Goal: Task Accomplishment & Management: Manage account settings

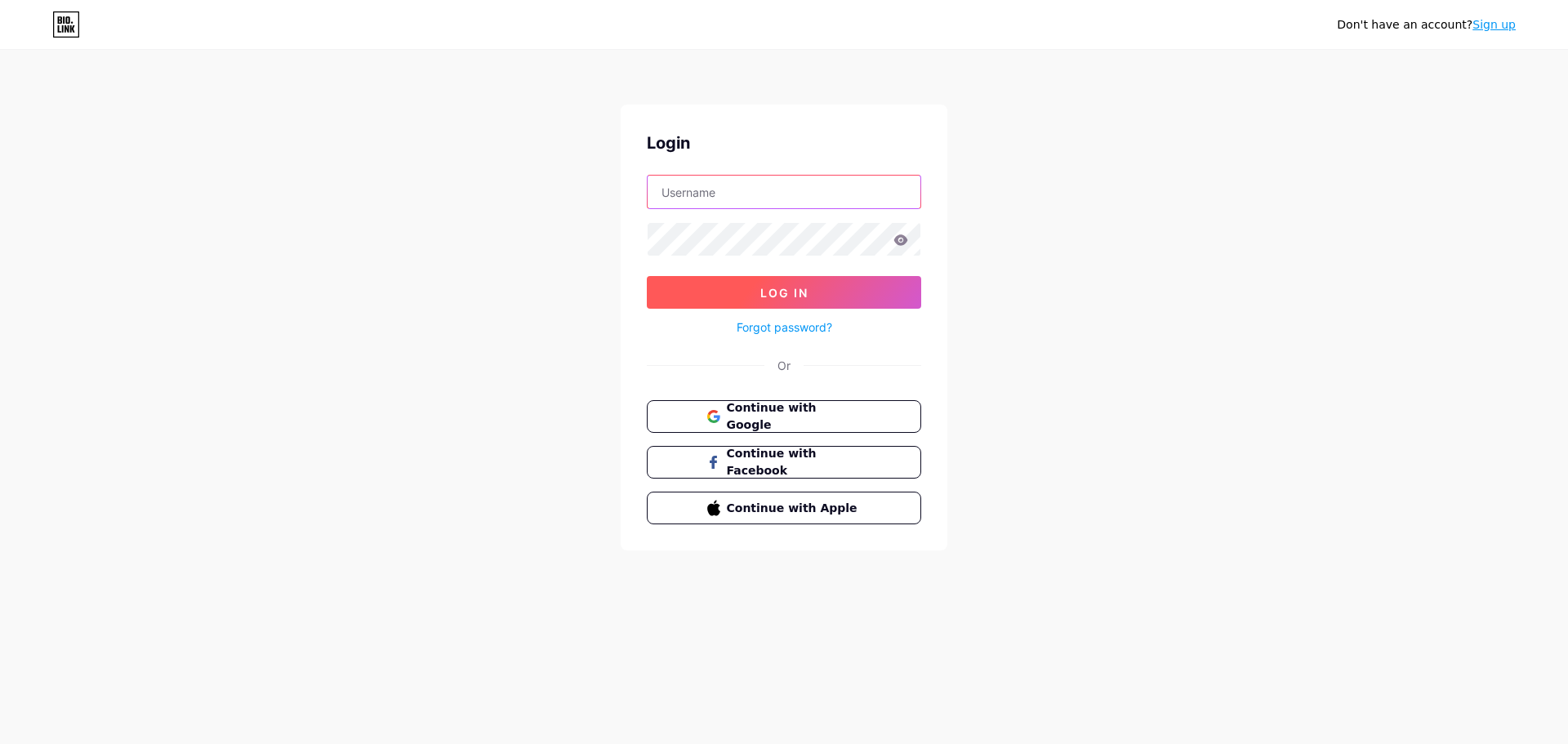
type input "[EMAIL_ADDRESS][DOMAIN_NAME]"
click at [826, 288] on button "Log In" at bounding box center [784, 293] width 274 height 33
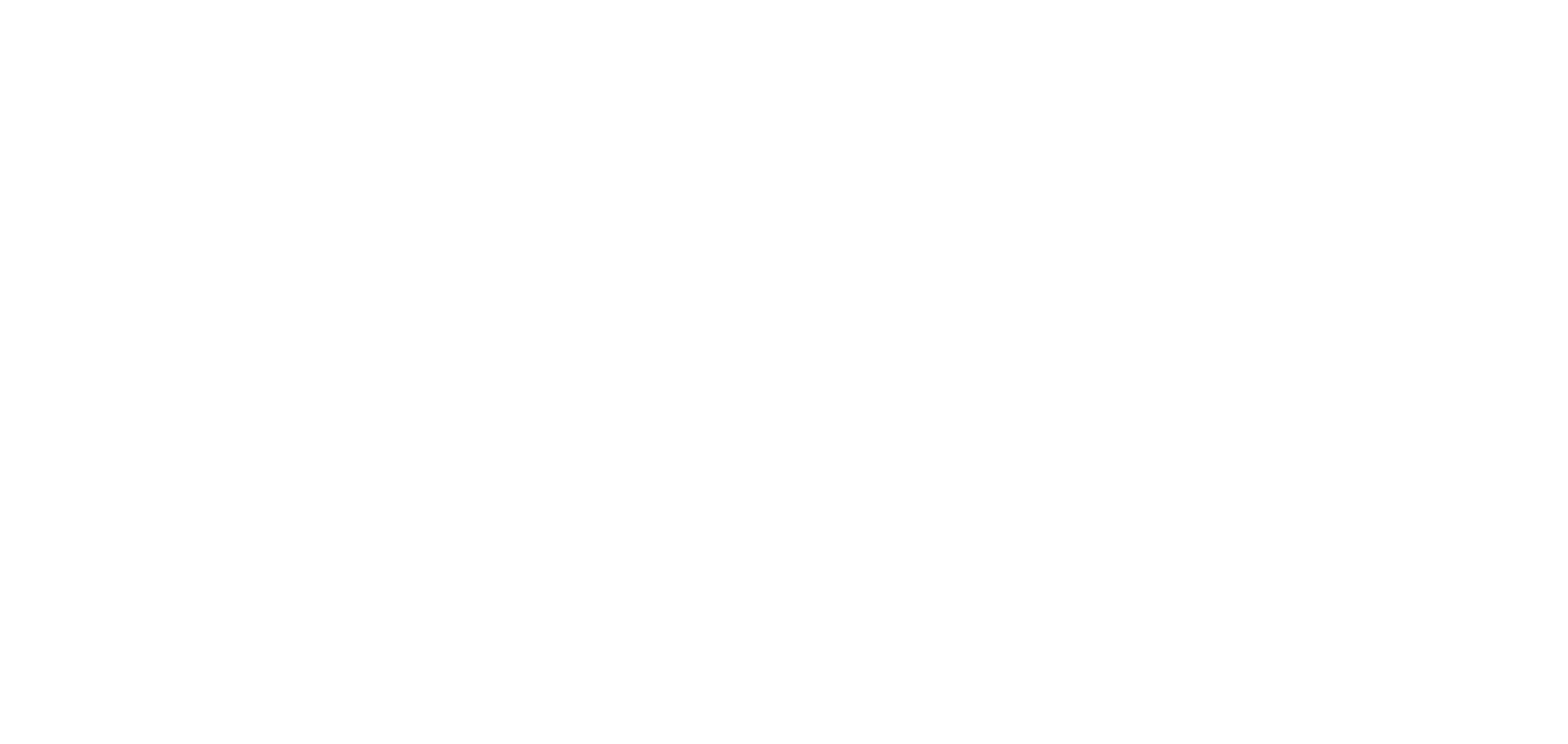
drag, startPoint x: 817, startPoint y: 301, endPoint x: 834, endPoint y: 337, distance: 39.8
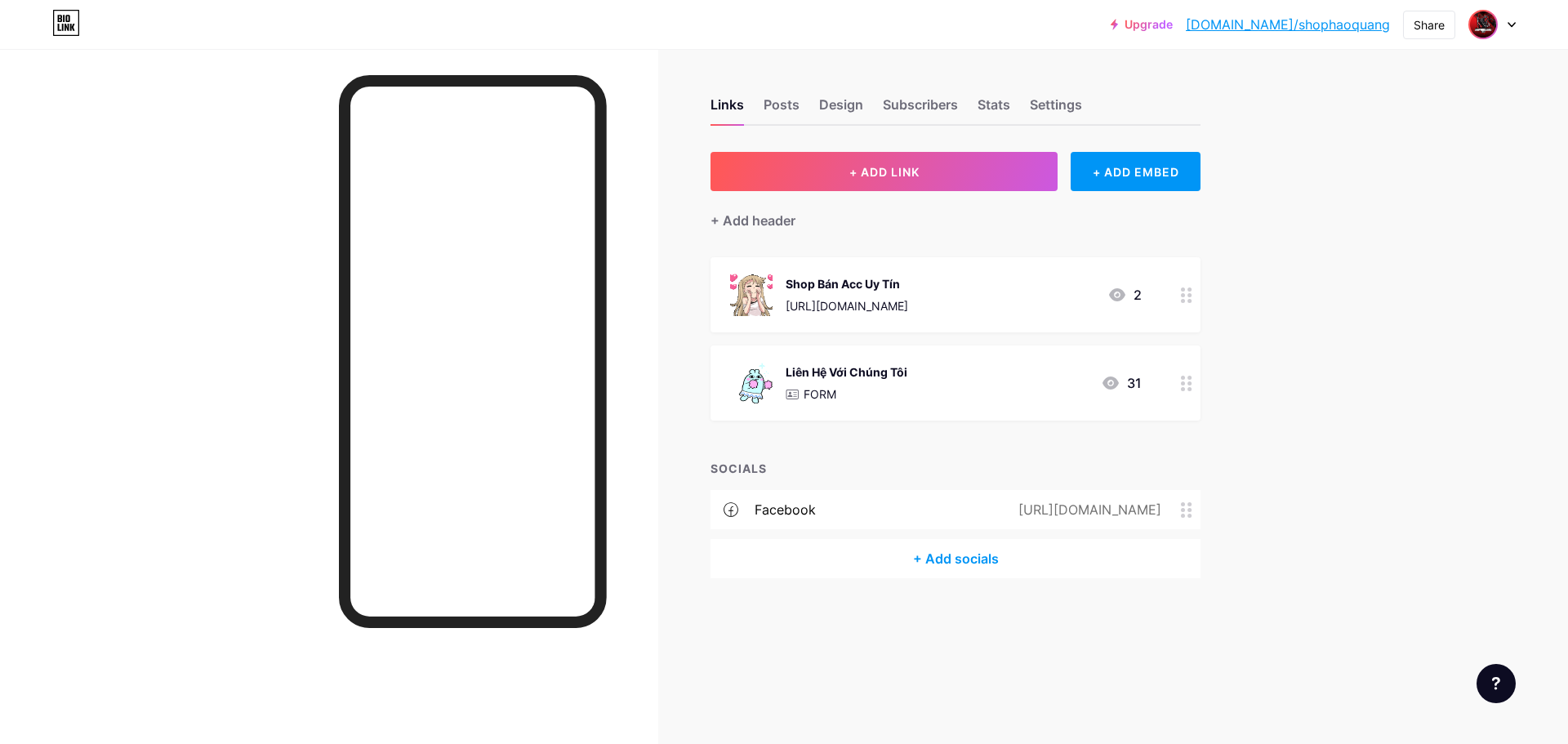
click at [1485, 23] on img at bounding box center [1483, 24] width 26 height 26
click at [1366, 226] on li "Logout" at bounding box center [1414, 229] width 202 height 44
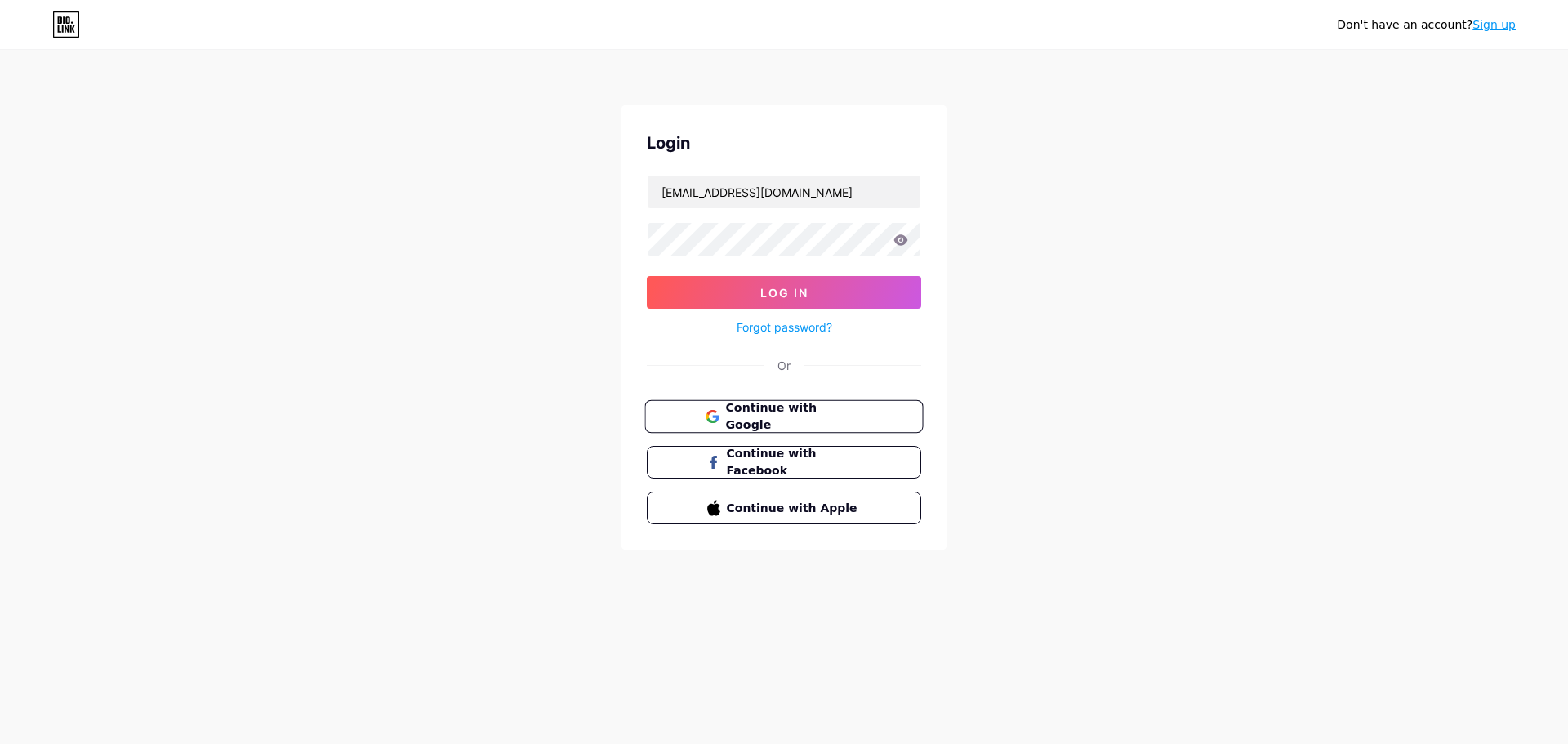
click at [835, 426] on button "Continue with Google" at bounding box center [784, 417] width 278 height 34
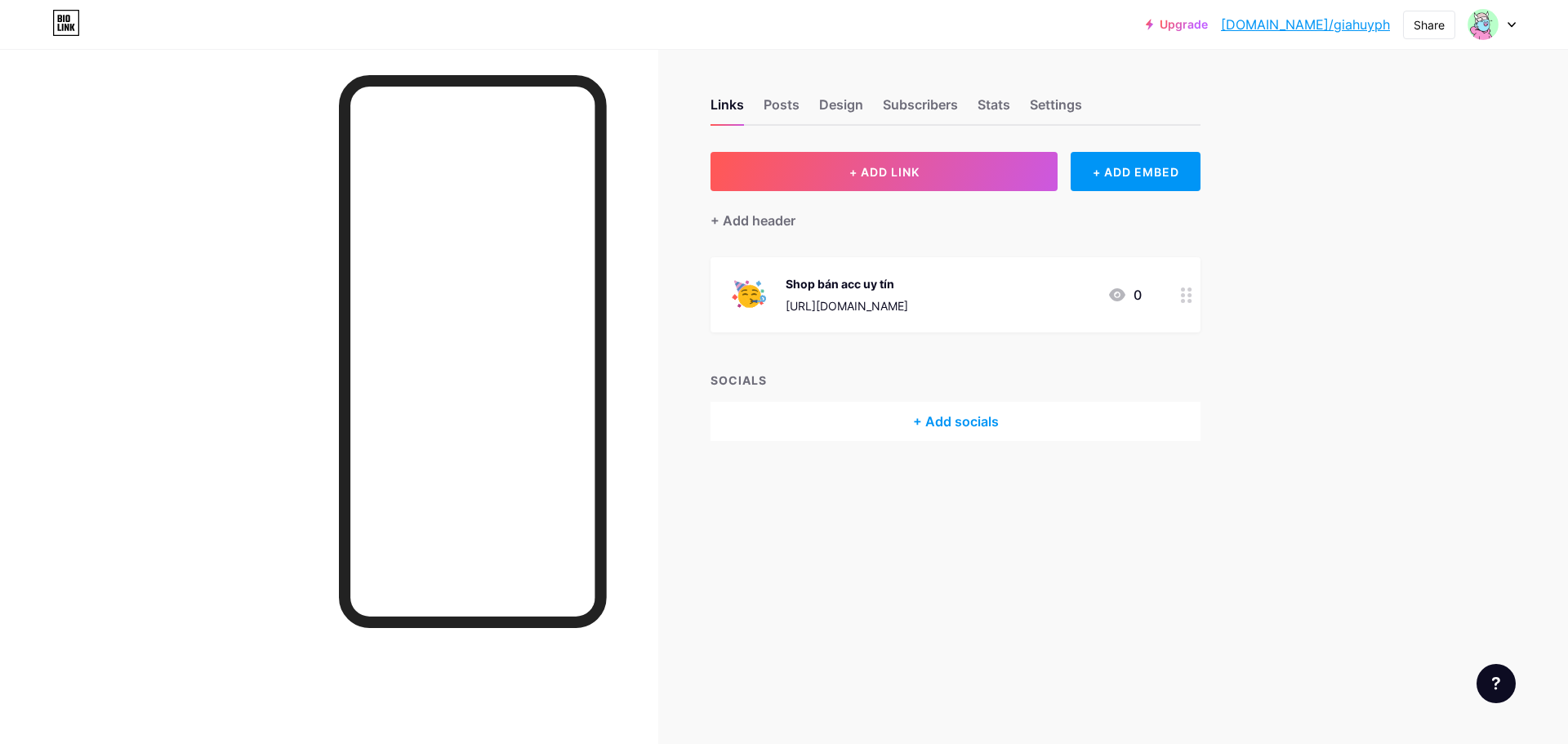
click at [817, 118] on div "Links Posts Design Subscribers Stats Settings" at bounding box center [956, 98] width 490 height 58
click at [830, 114] on div "Design" at bounding box center [842, 109] width 44 height 30
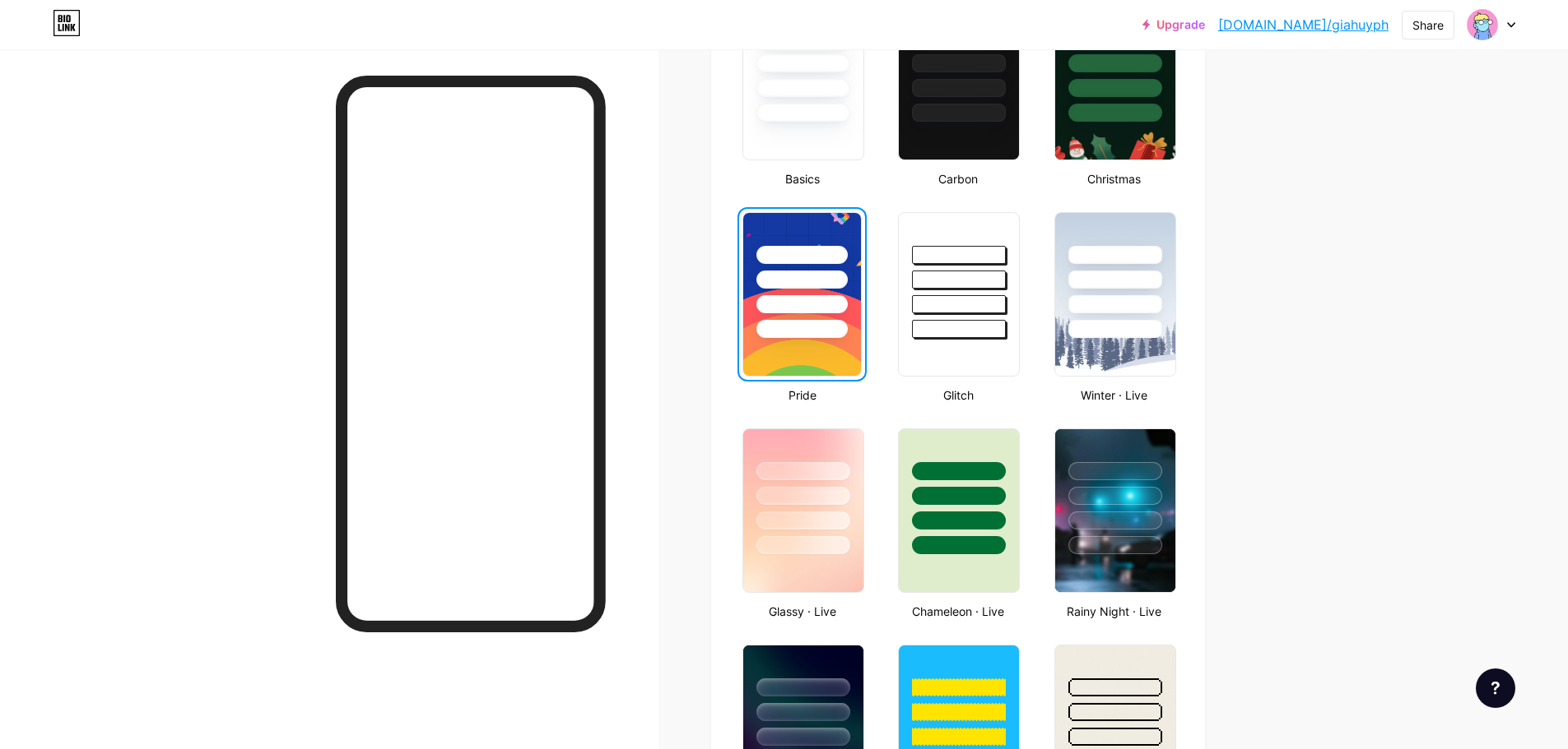
scroll to position [494, 0]
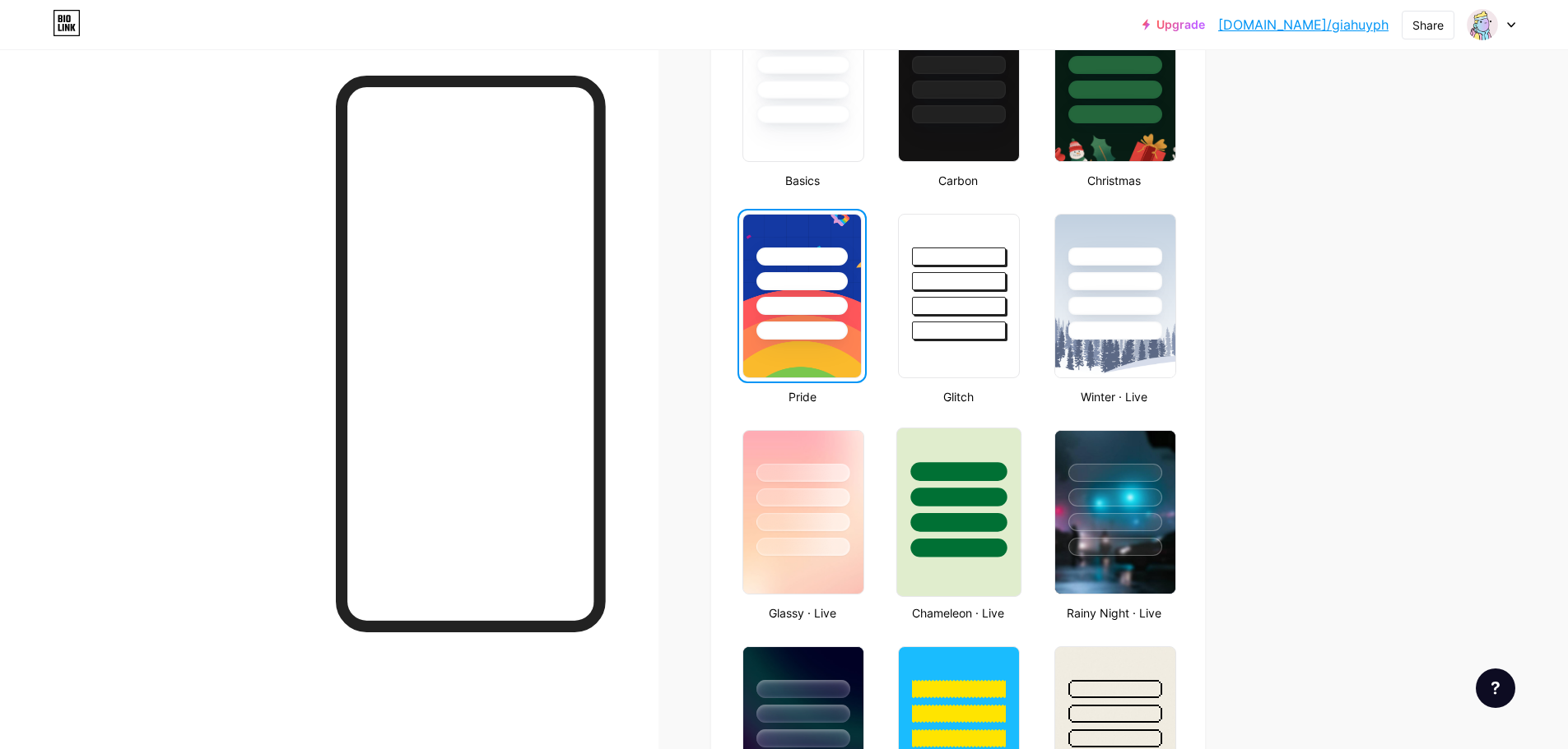
click at [993, 517] on div at bounding box center [959, 523] width 97 height 19
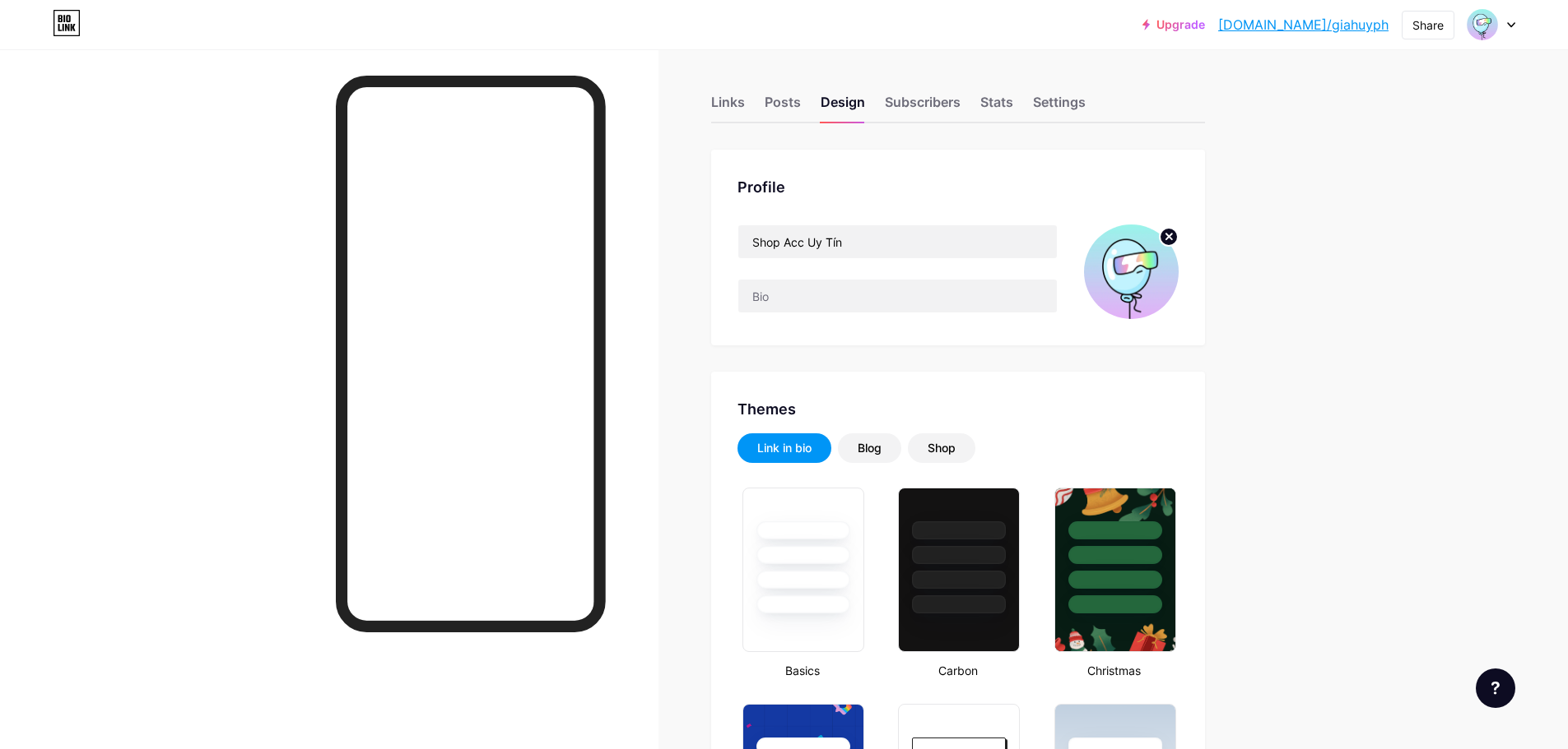
scroll to position [0, 0]
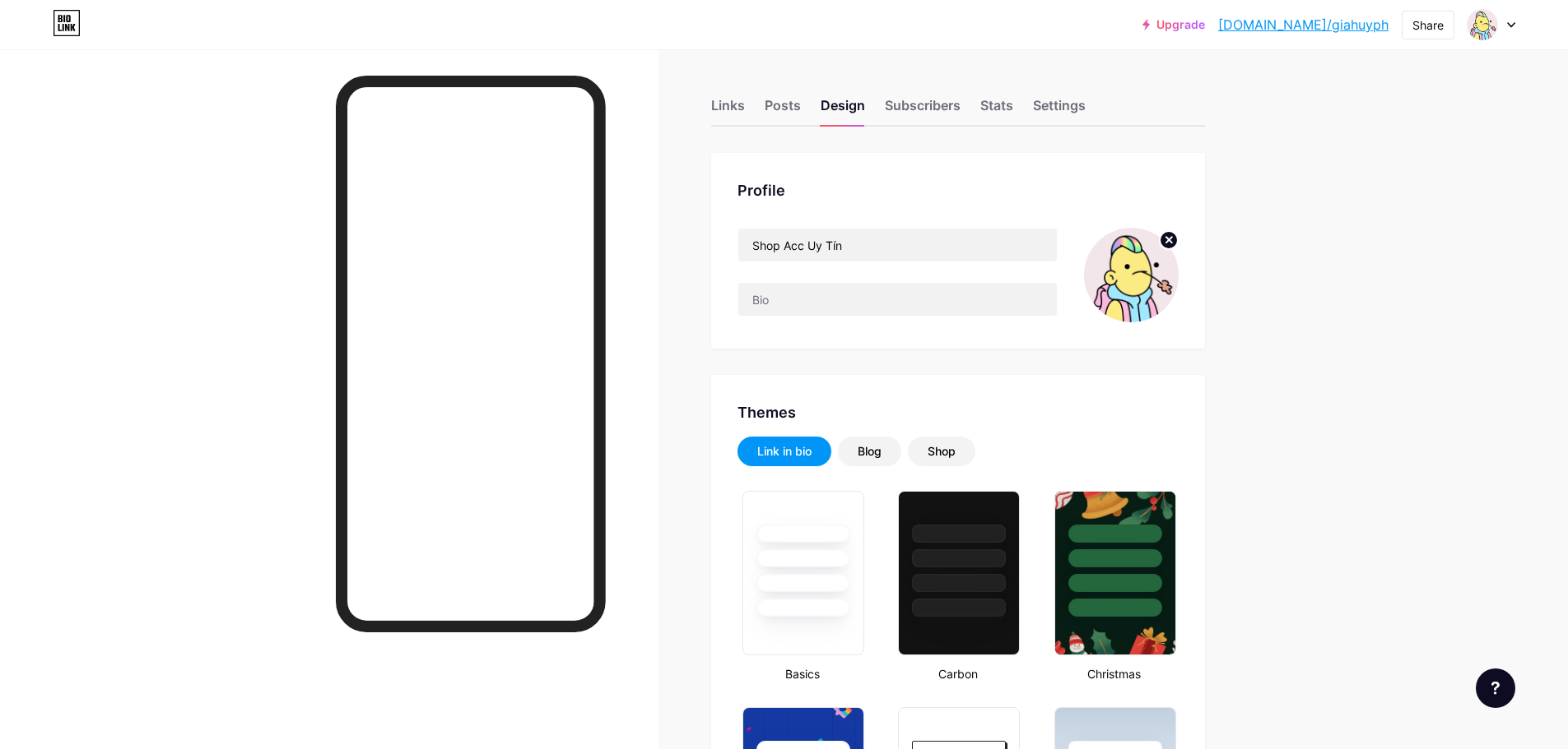
click at [1139, 274] on img at bounding box center [1131, 275] width 95 height 95
click at [1163, 240] on img at bounding box center [1131, 275] width 95 height 95
click at [1177, 236] on circle at bounding box center [1168, 240] width 18 height 18
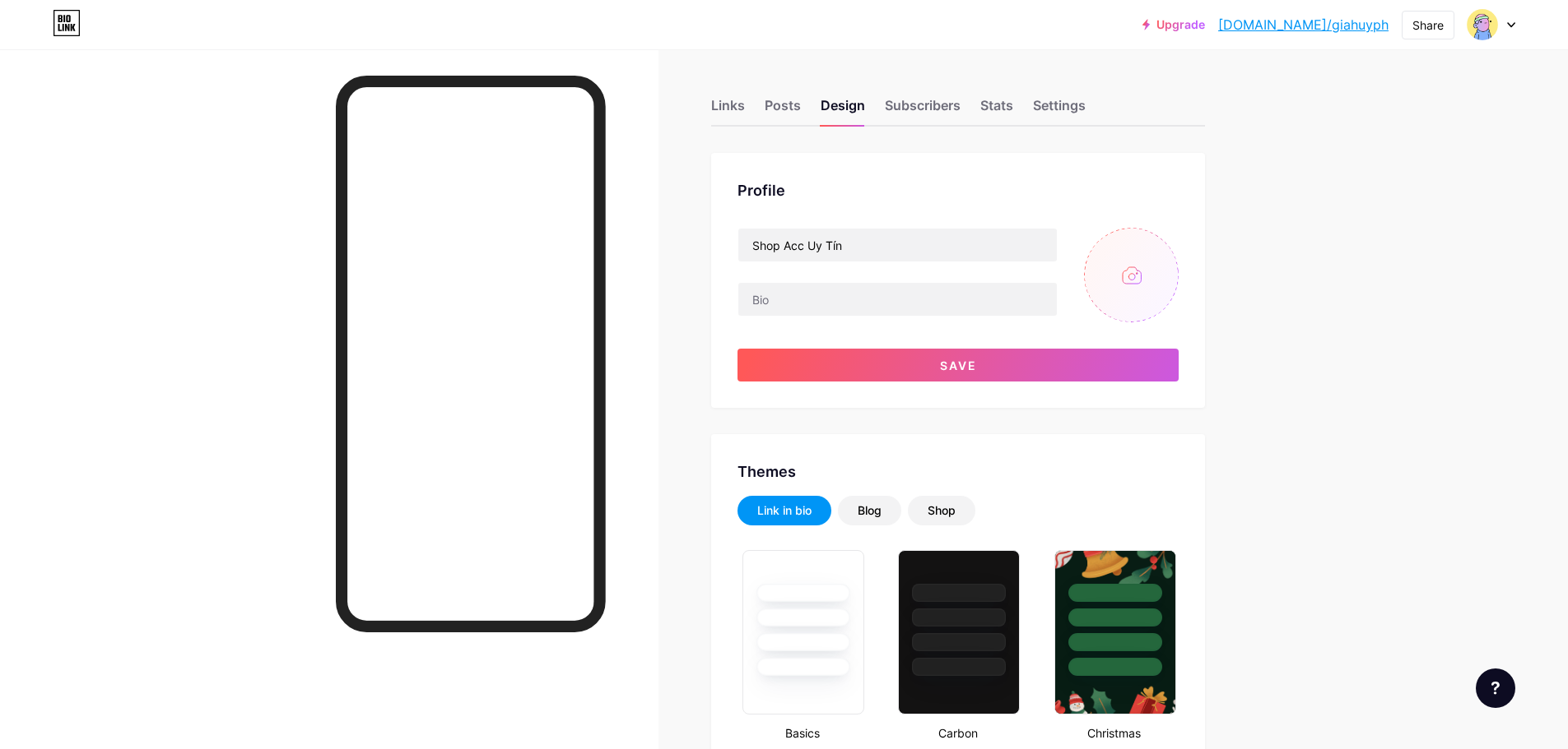
click at [1150, 264] on input "file" at bounding box center [1131, 275] width 95 height 95
click at [1106, 290] on input "file" at bounding box center [1131, 275] width 95 height 95
type input "C:\fakepath\23ee4221-a51e-4437-ac3f-f276593594cd_3123213213123213.webp"
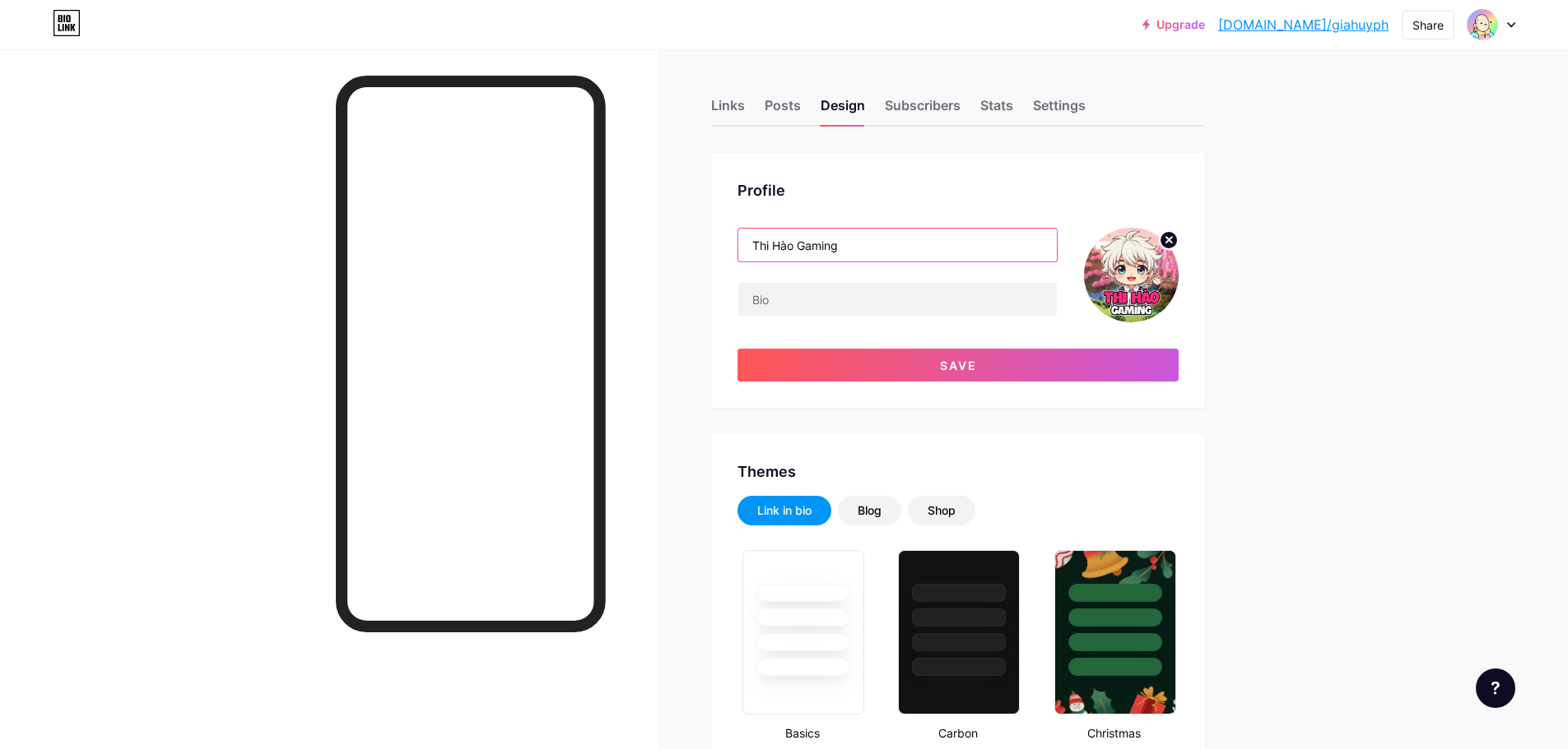
type input "Thi Hào Gaming"
click at [1028, 475] on div "Themes" at bounding box center [958, 472] width 441 height 22
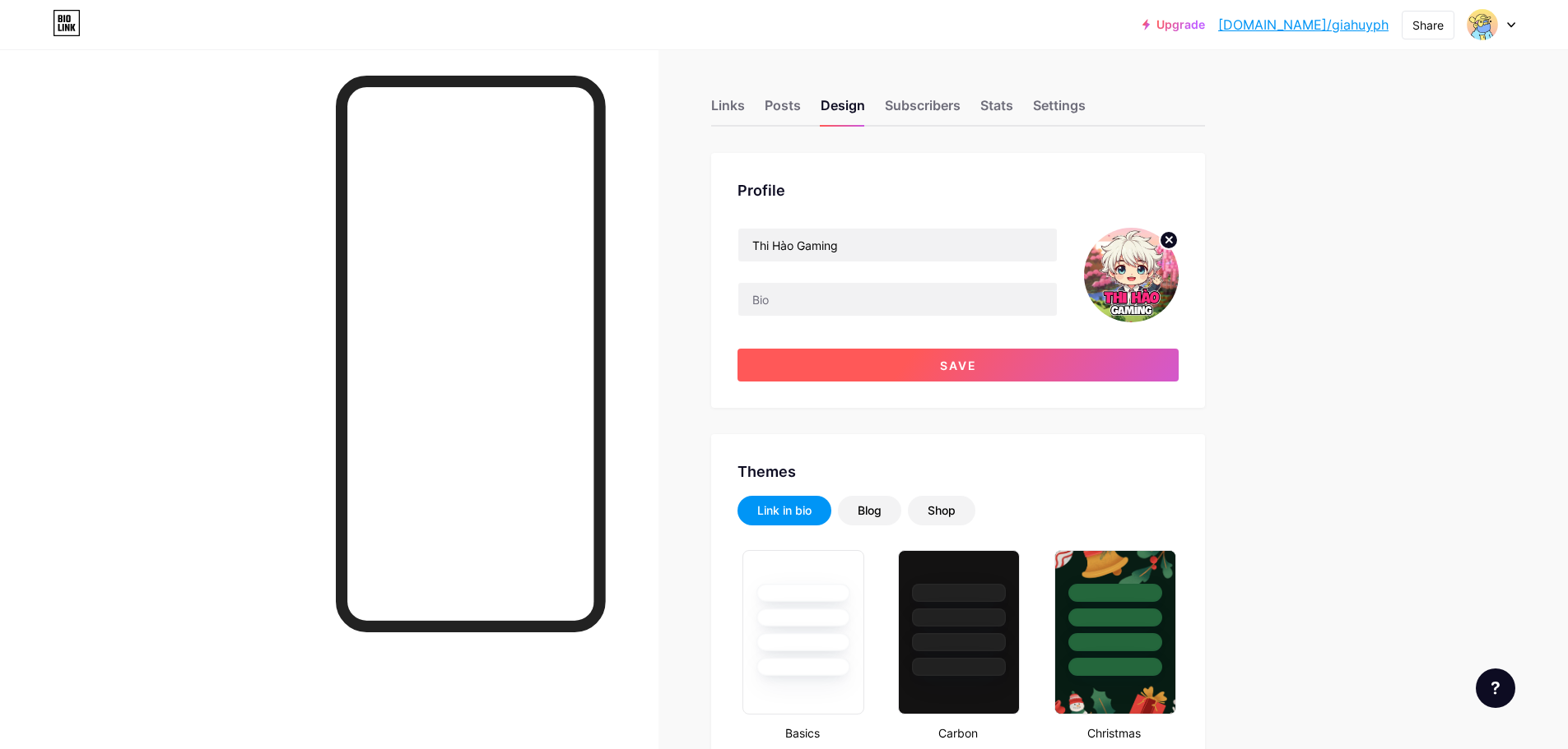
click at [981, 373] on button "Save" at bounding box center [958, 365] width 441 height 33
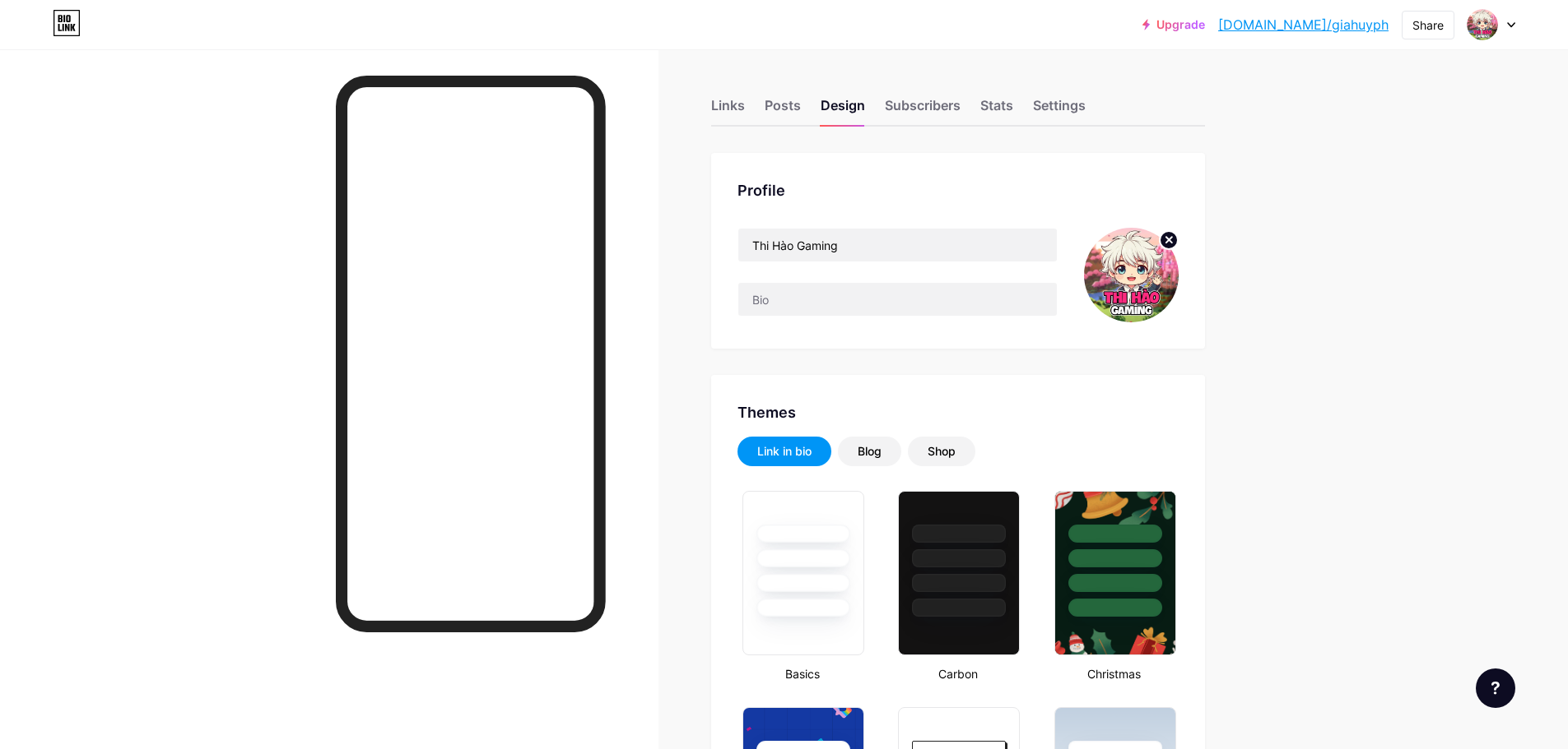
click at [723, 105] on div "Links" at bounding box center [727, 110] width 34 height 30
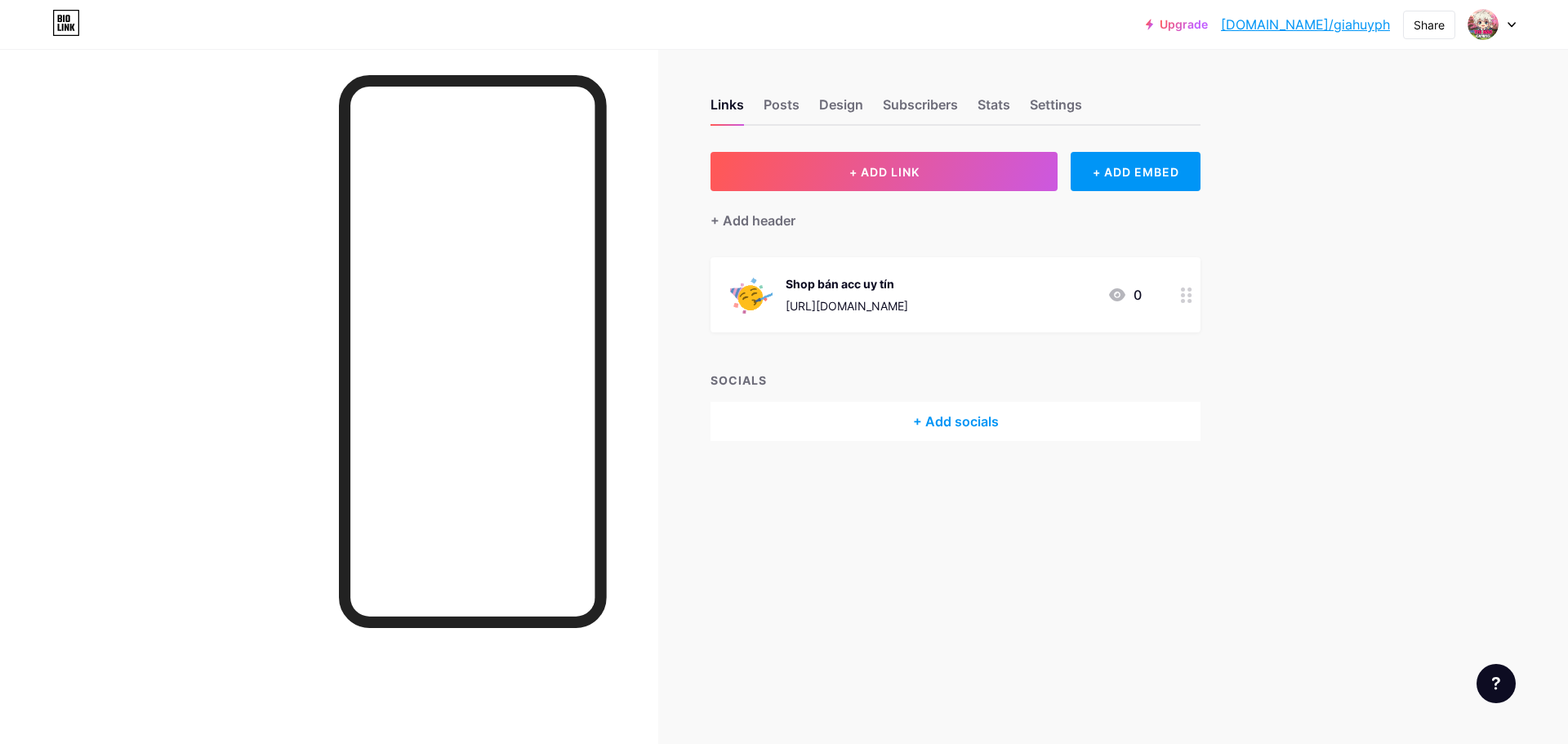
click at [1098, 294] on div "Shop bán acc uy tín [URL][DOMAIN_NAME] 0" at bounding box center [936, 295] width 412 height 42
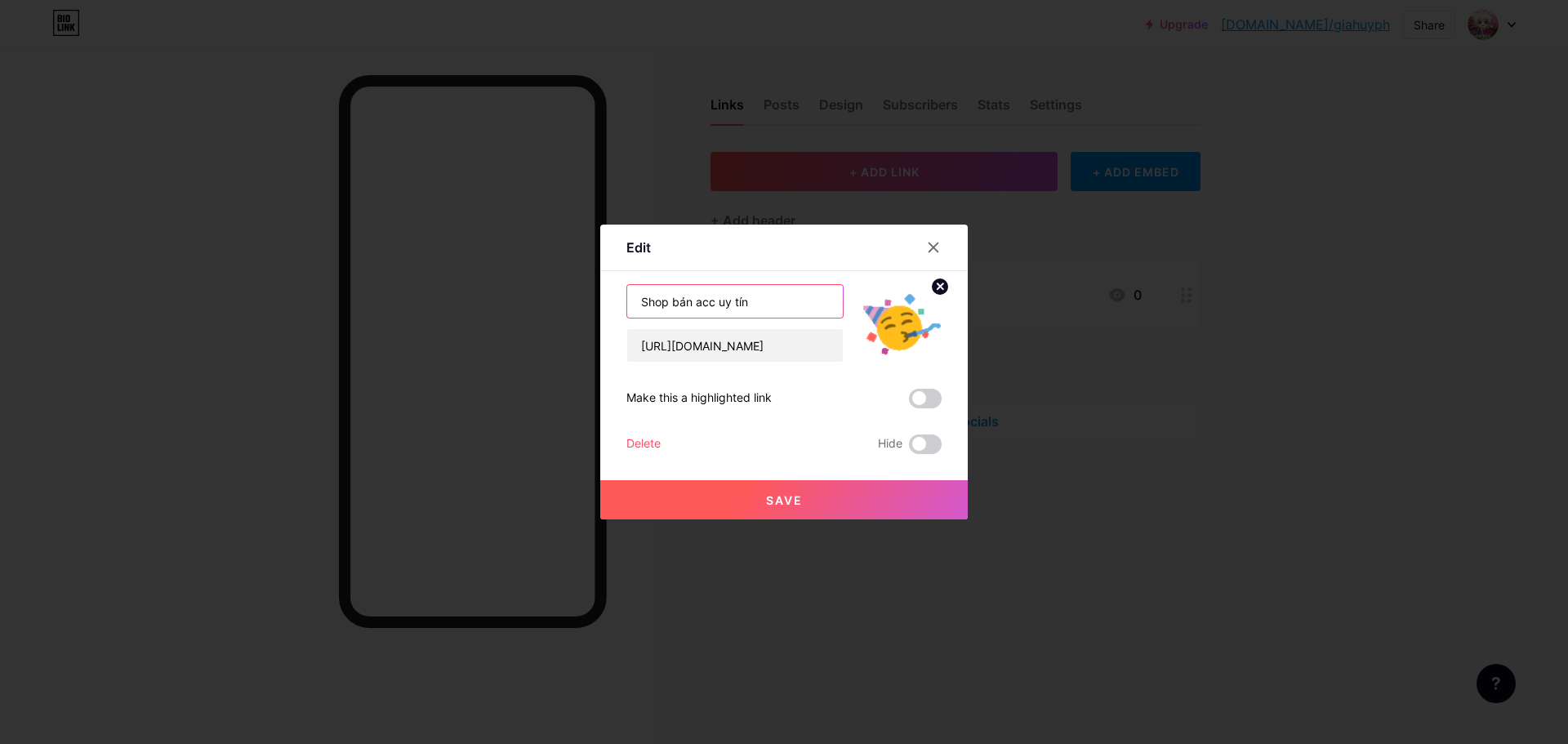
drag, startPoint x: 772, startPoint y: 300, endPoint x: 358, endPoint y: 342, distance: 416.1
click at [430, 338] on div "Edit Content YouTube Play YouTube video without leaving your page. ADD Vimeo Pl…" at bounding box center [784, 372] width 1568 height 744
type input "\"
click at [851, 371] on div "[URL][DOMAIN_NAME] Make this a highlighted link Delete Hide Save" at bounding box center [784, 369] width 316 height 170
click at [784, 501] on span "Save" at bounding box center [784, 500] width 36 height 13
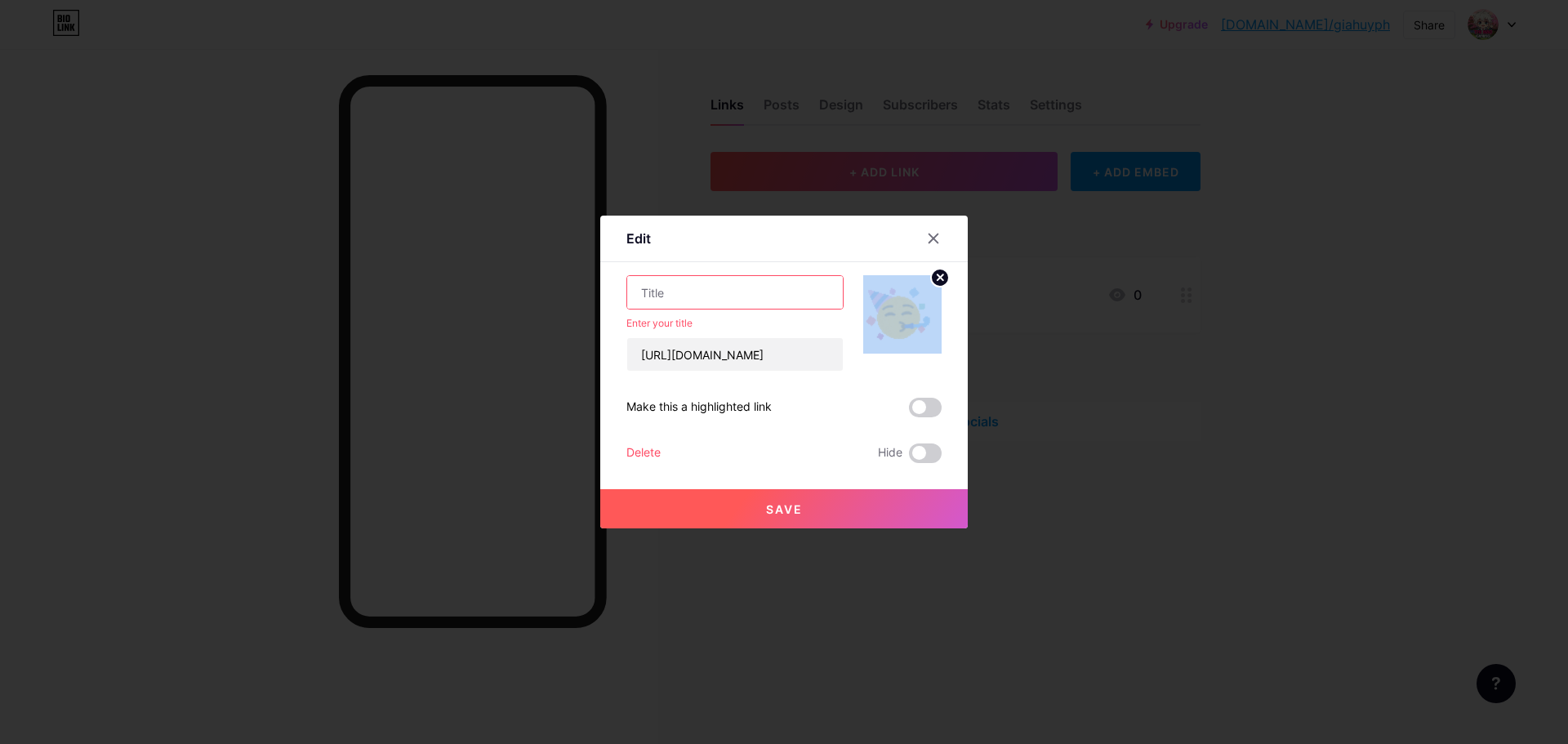
click at [948, 278] on div "Edit Content YouTube Play YouTube video without leaving your page. ADD Vimeo Pl…" at bounding box center [784, 372] width 368 height 313
click at [941, 277] on icon at bounding box center [940, 277] width 6 height 6
click at [941, 215] on div at bounding box center [784, 372] width 1568 height 744
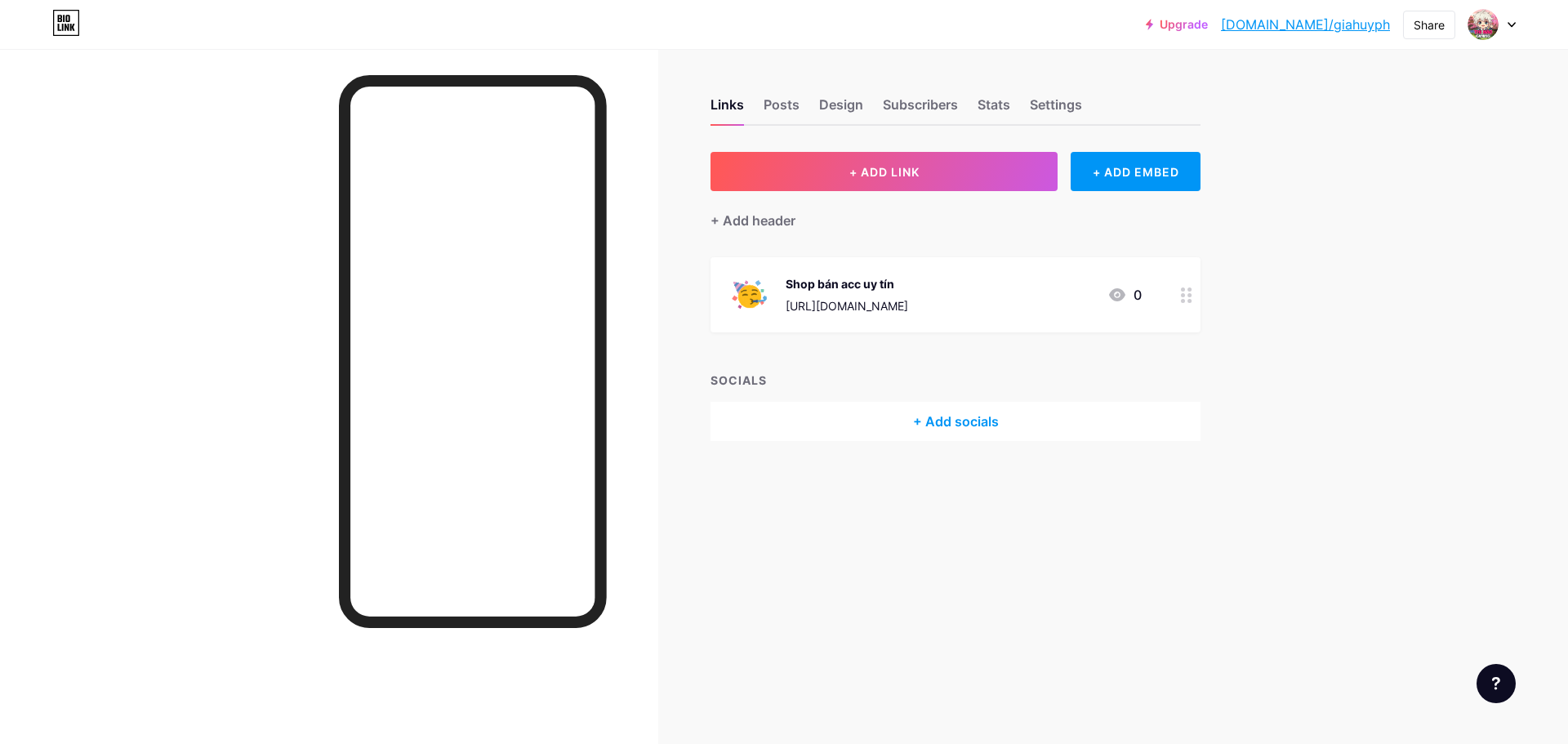
click at [935, 242] on div "+ ADD LINK + ADD EMBED + Add header Shop bán acc uy tín [URL][DOMAIN_NAME] 0 SO…" at bounding box center [956, 296] width 490 height 289
click at [1357, 17] on link "[DOMAIN_NAME]/giahuyph" at bounding box center [1306, 24] width 169 height 19
click at [1493, 30] on img at bounding box center [1483, 24] width 26 height 26
click at [1485, 20] on img at bounding box center [1483, 24] width 26 height 26
click at [1062, 97] on div "Settings" at bounding box center [1056, 109] width 52 height 30
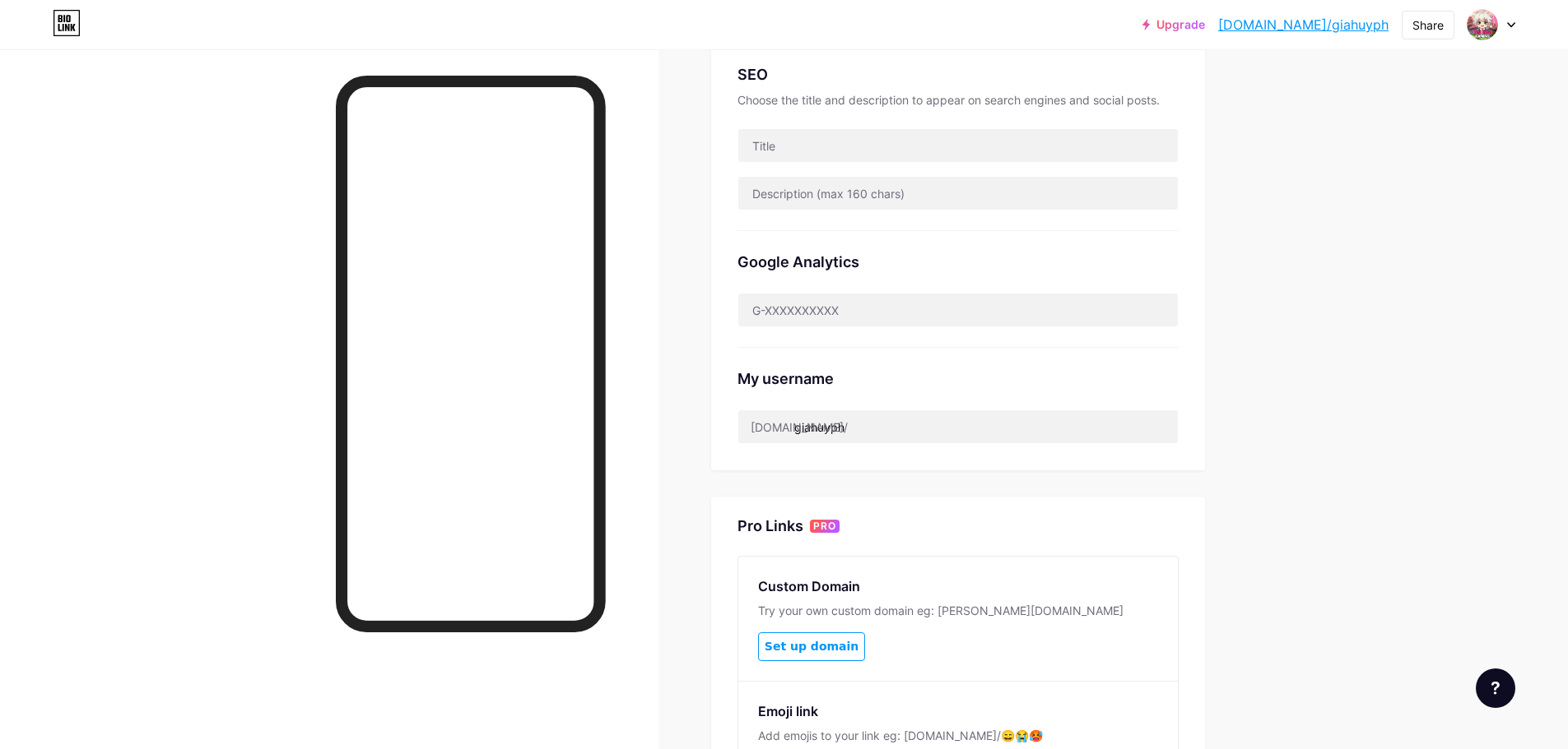
scroll to position [412, 0]
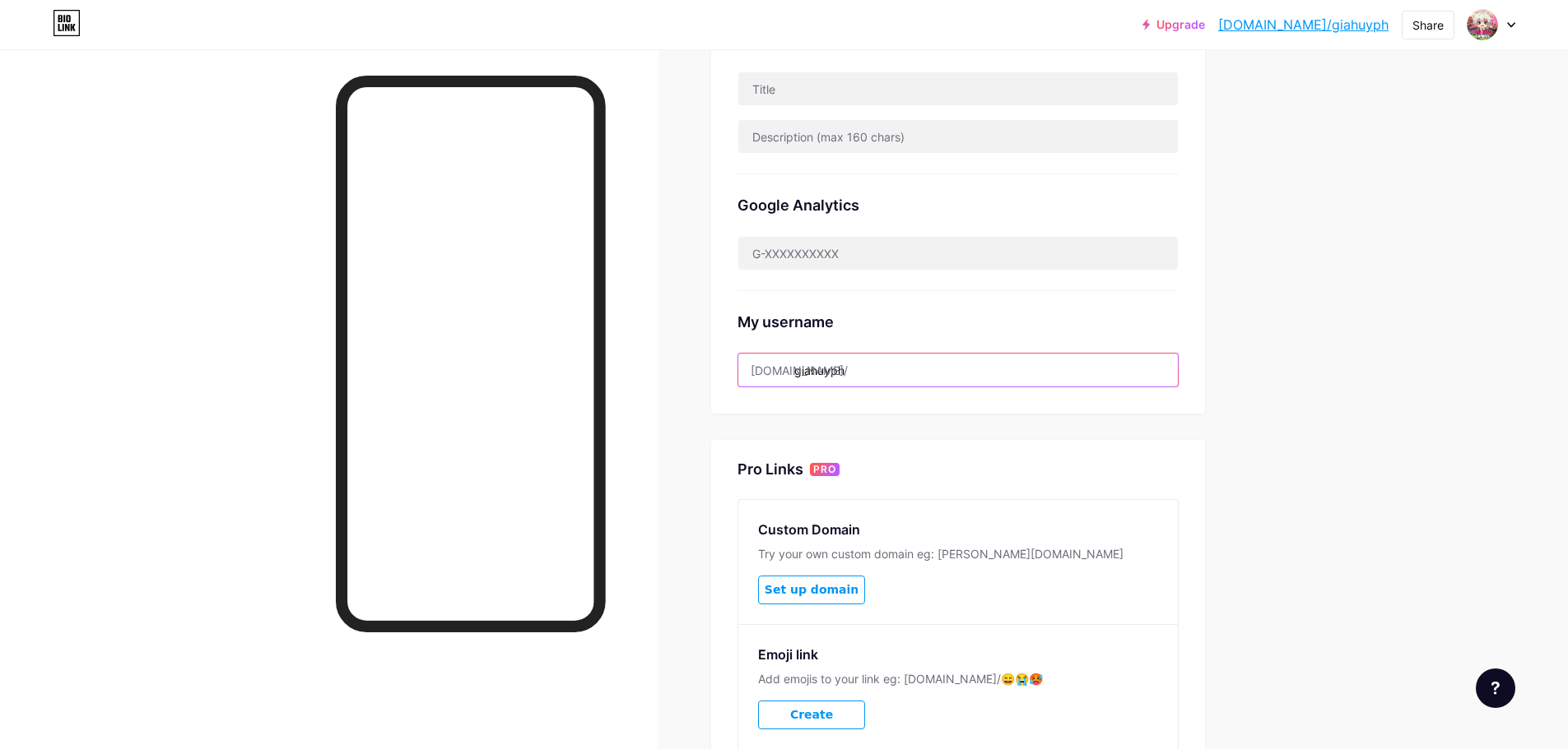
click at [846, 374] on input "giahuyph" at bounding box center [958, 370] width 440 height 33
drag, startPoint x: 778, startPoint y: 371, endPoint x: 653, endPoint y: 384, distance: 125.7
click at [653, 384] on div "Links Posts Design Subscribers Stats Settings Preferred link This is an aesthet…" at bounding box center [637, 239] width 1274 height 1301
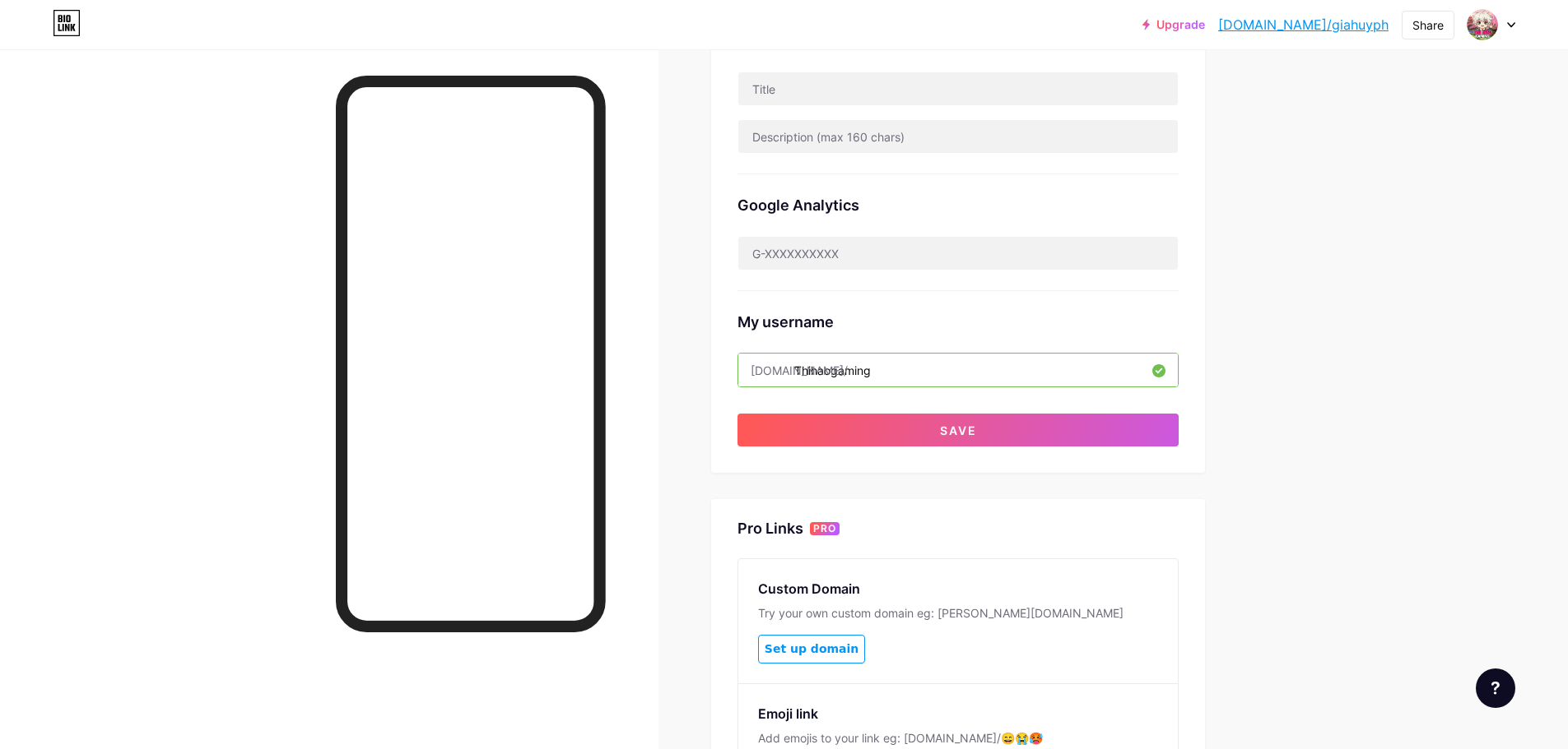
click at [804, 373] on input "Thihaogaming" at bounding box center [958, 370] width 440 height 33
type input "thihaogaming"
click at [854, 476] on div "Preferred link This is an aesthetic choice. Both links are usable. [DOMAIN_NAME…" at bounding box center [957, 304] width 494 height 1125
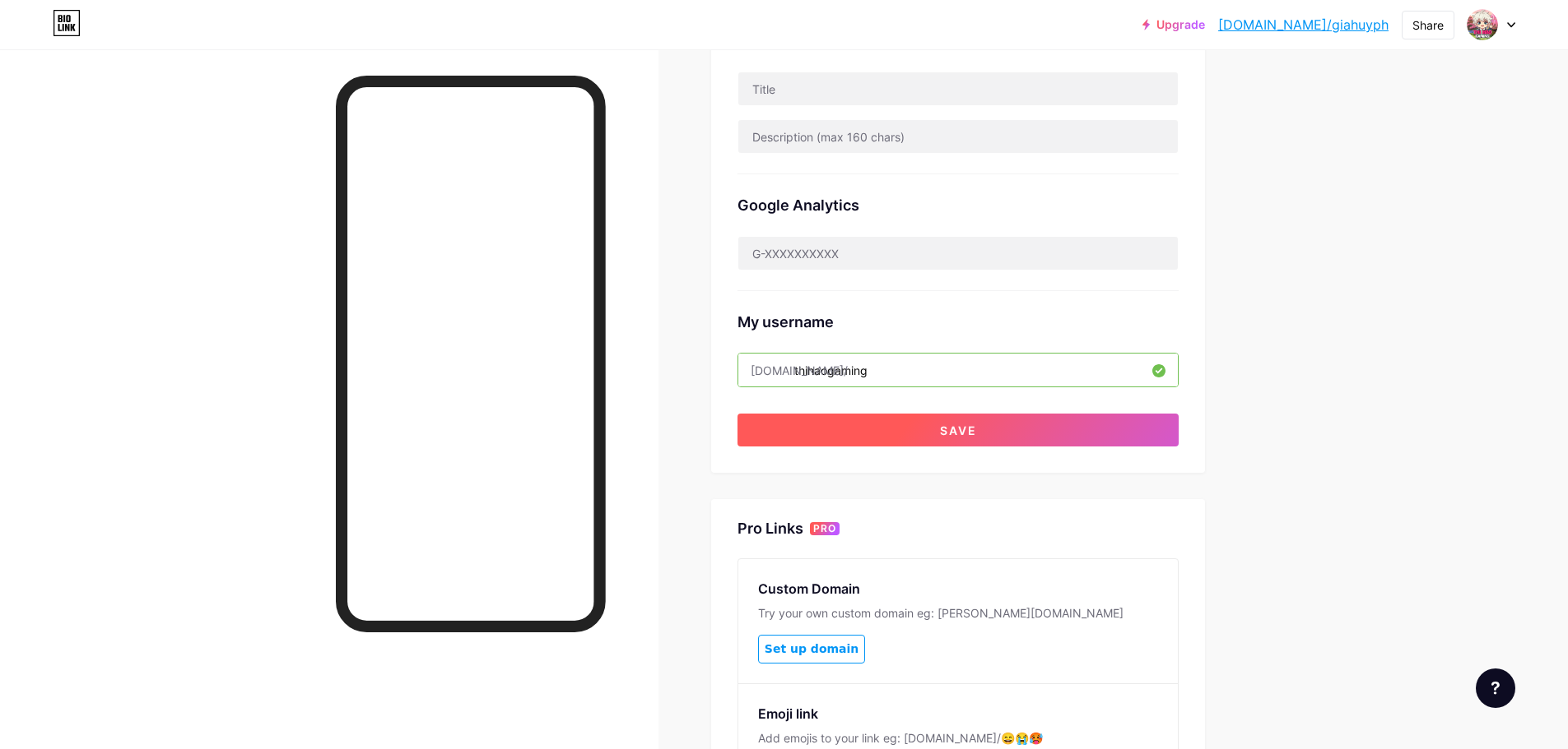
click at [946, 435] on span "Save" at bounding box center [958, 430] width 37 height 14
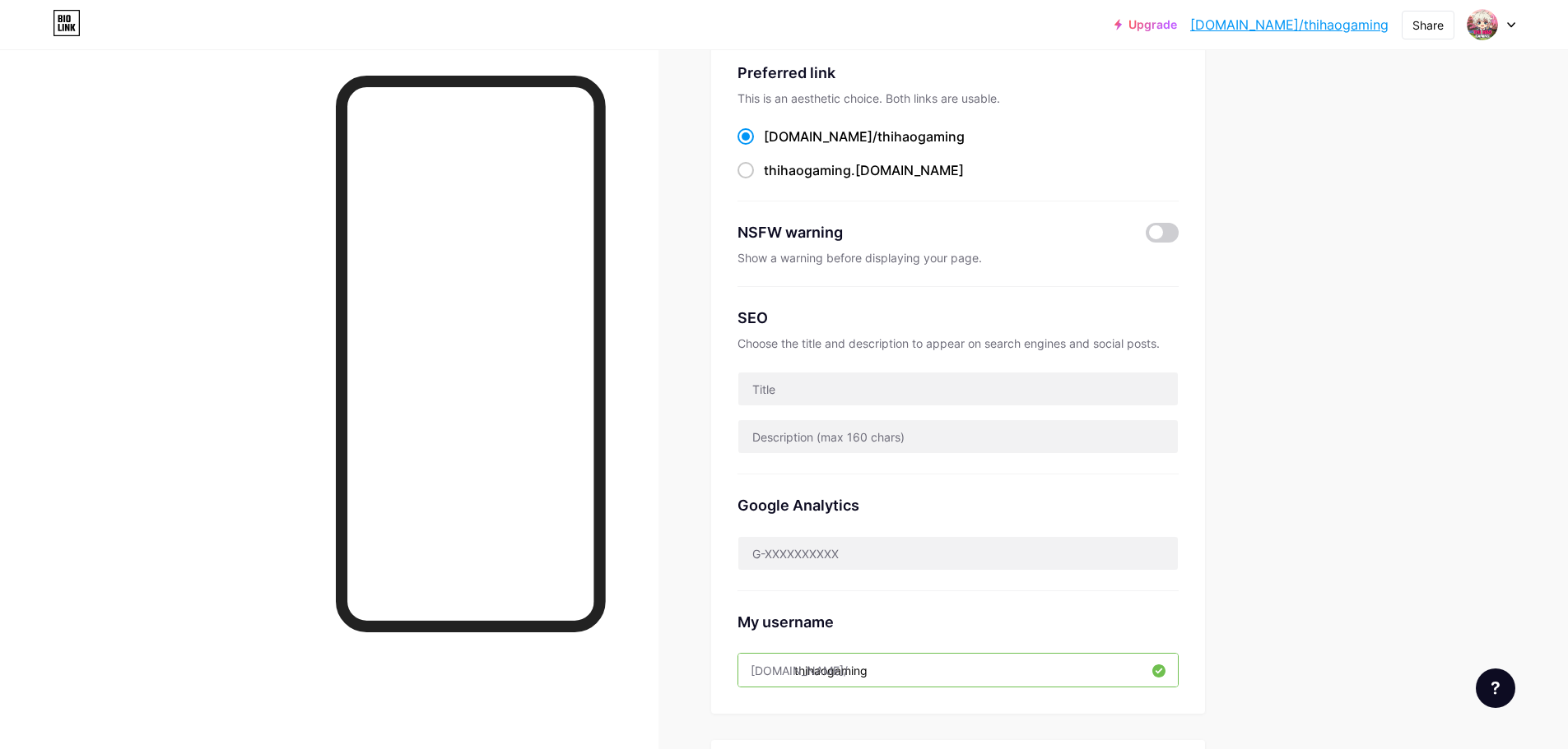
scroll to position [0, 0]
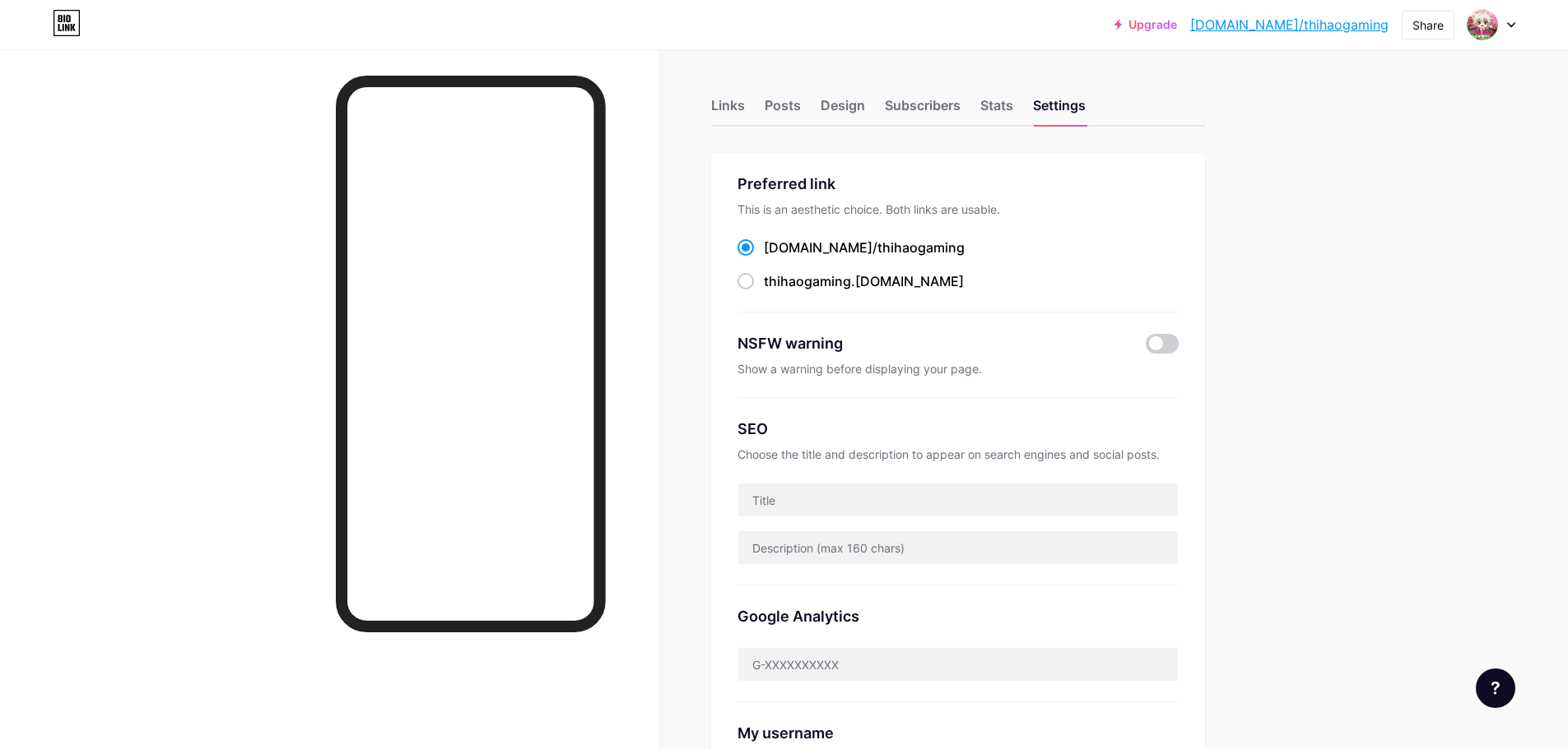
click at [1333, 15] on link "[DOMAIN_NAME]/thihaogaming" at bounding box center [1289, 24] width 198 height 19
